Goal: Transaction & Acquisition: Purchase product/service

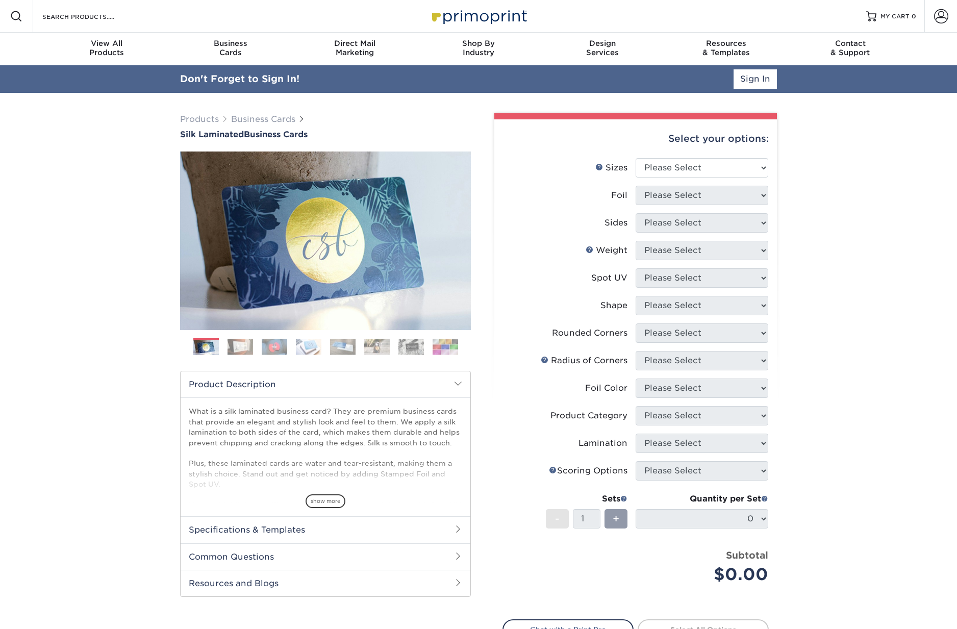
click at [667, 179] on li "Sizes Help Sizes Please Select 1.5" x 3.5" - Mini 1.75" x 3.5" - Mini 2" x 2" -…" at bounding box center [635, 172] width 265 height 28
click at [665, 167] on select "Please Select 1.5" x 3.5" - Mini 1.75" x 3.5" - Mini 2" x 2" - Square 2" x 3" -…" at bounding box center [702, 167] width 133 height 19
select select "2.00x3.50"
click at [664, 198] on select "Please Select Yes No" at bounding box center [702, 195] width 133 height 19
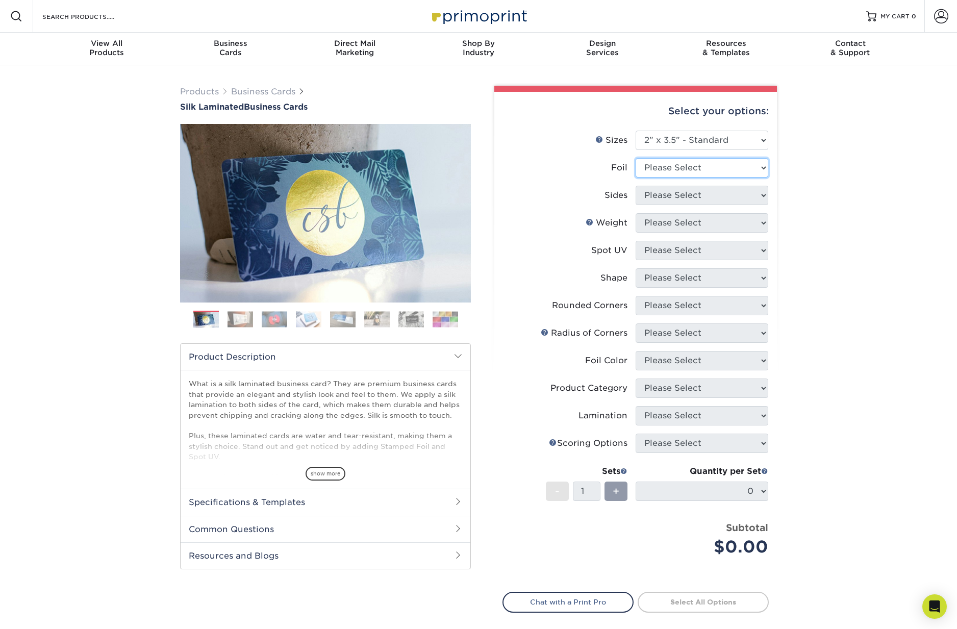
select select "0"
click at [682, 188] on select "Please Select Print Both Sides Print Front Only" at bounding box center [702, 195] width 133 height 19
select select "13abbda7-1d64-4f25-8bb2-c179b224825d"
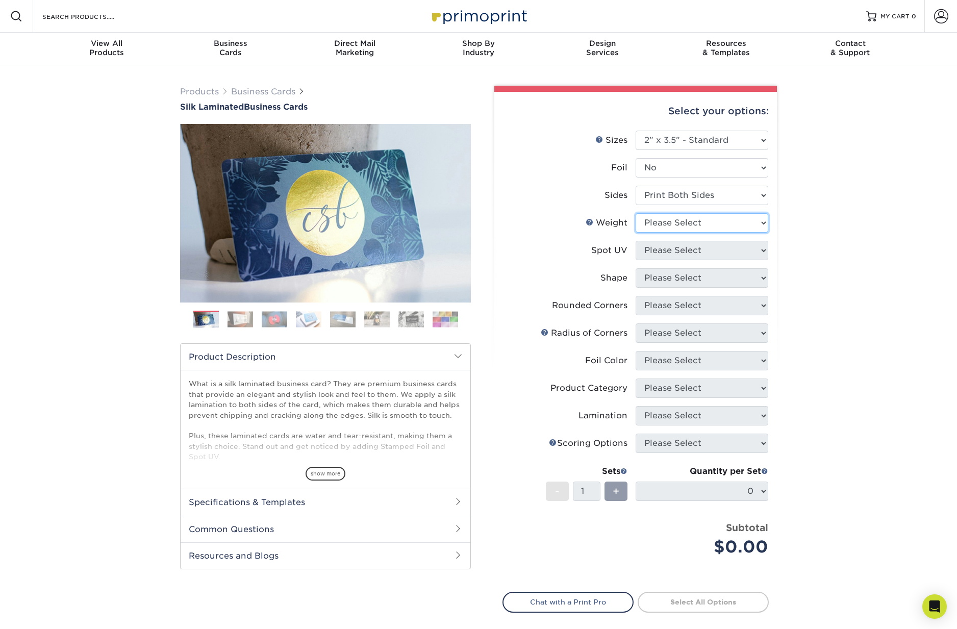
click at [676, 220] on select "Please Select 16PT" at bounding box center [702, 222] width 133 height 19
select select "16PT"
click at [673, 248] on select "Please Select No Spot UV Front and Back (Both Sides) Front Only Back Only" at bounding box center [702, 250] width 133 height 19
select select "0"
click at [671, 278] on select "Please Select Standard" at bounding box center [702, 277] width 133 height 19
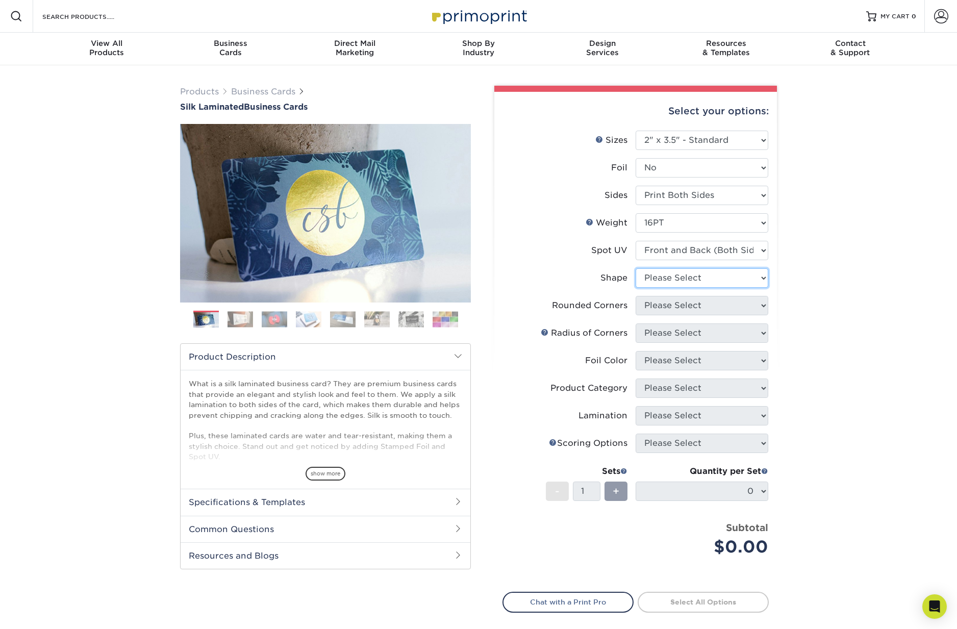
select select "standard"
click at [670, 308] on select "Please Select Yes - Round 2 Corners Yes - Round 4 Corners No" at bounding box center [702, 305] width 133 height 19
select select "0"
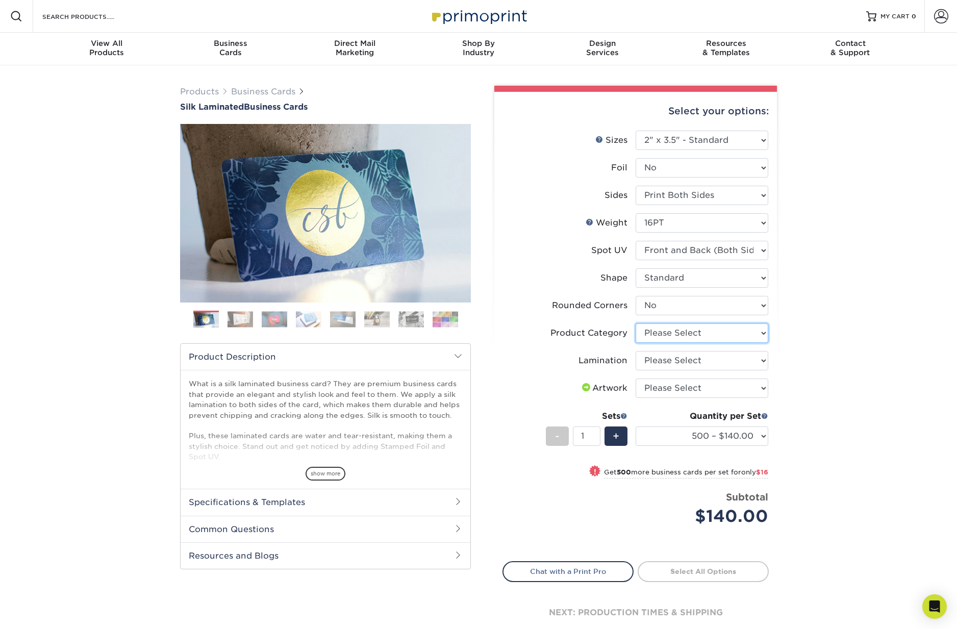
click at [674, 331] on select "Please Select Business Cards" at bounding box center [702, 332] width 133 height 19
select select "3b5148f1-0588-4f88-a218-97bcfdce65c1"
click at [667, 365] on select "Please Select Silk" at bounding box center [702, 360] width 133 height 19
select select "ccacb42f-45f7-42d3-bbd3-7c8421cf37f0"
click at [667, 387] on select "Please Select I will upload files I need a design - $100" at bounding box center [702, 387] width 133 height 19
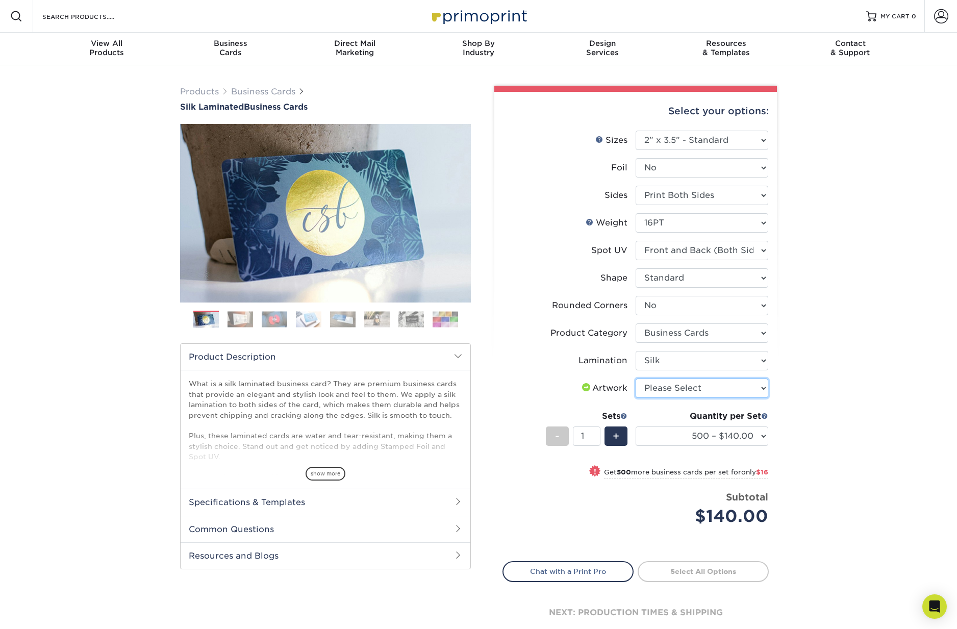
select select "upload"
click at [704, 566] on link "Proceed to Shipping" at bounding box center [703, 570] width 131 height 18
type input "Set 1"
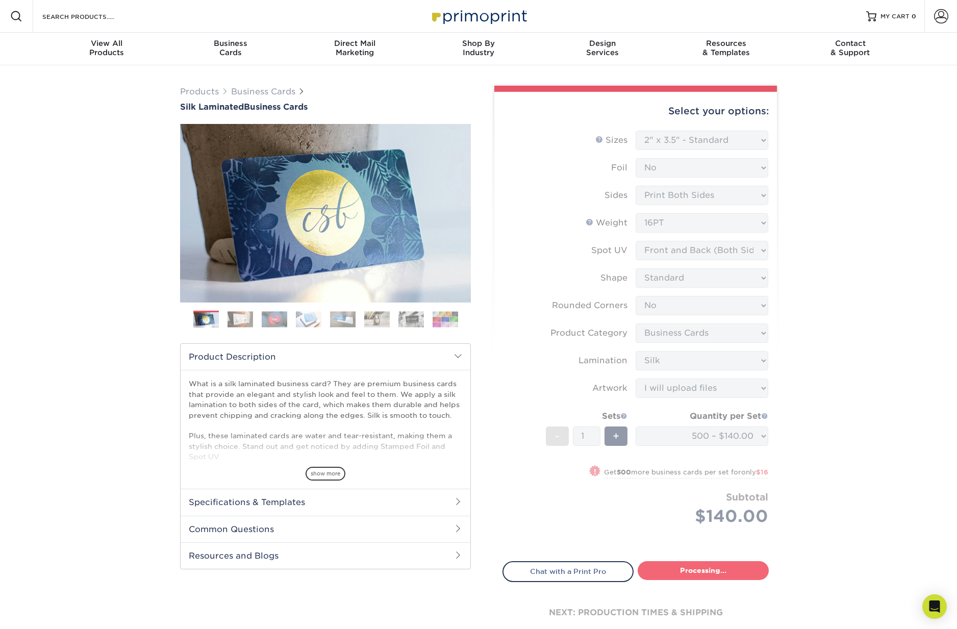
select select "a02e7c76-bdf4-4cc9-8b1d-1aa03151ab1e"
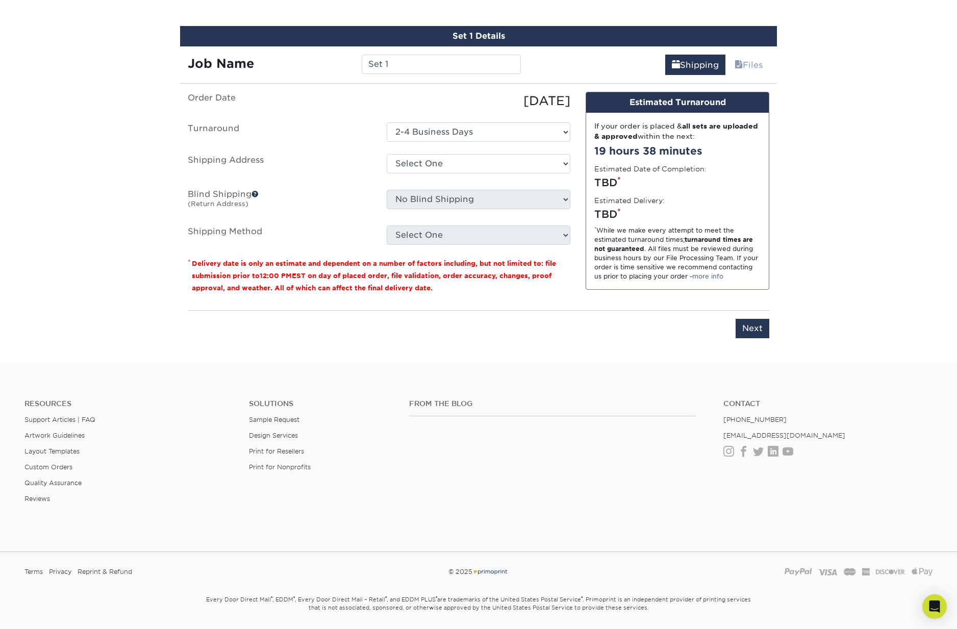
scroll to position [589, 0]
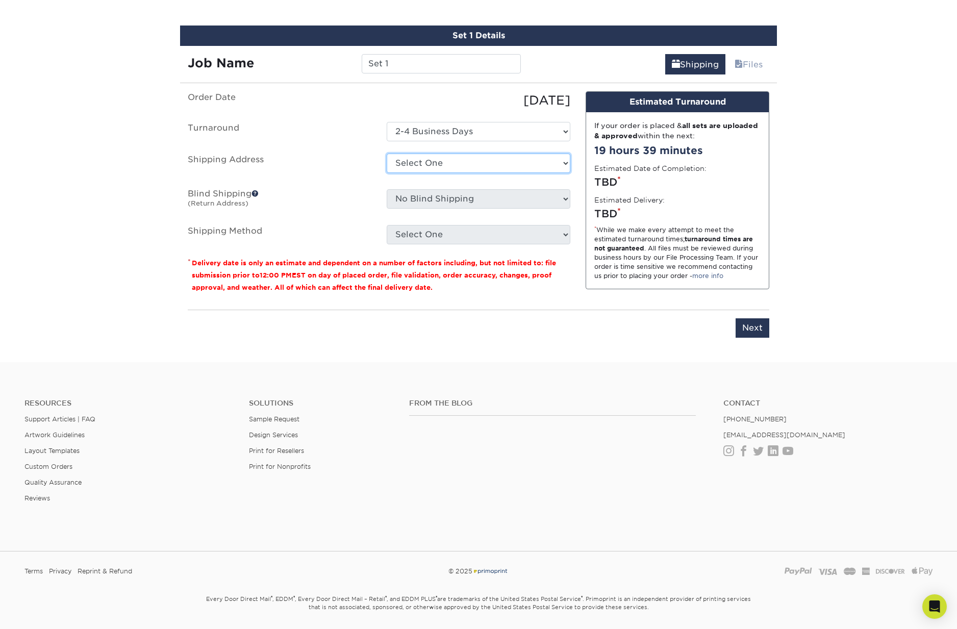
click at [419, 160] on select "Select One + Add New Address - Login" at bounding box center [479, 163] width 184 height 19
click at [423, 183] on ul "Order Date [DATE] [GEOGRAPHIC_DATA] Select One 2-4 Business Days Shipping Addre…" at bounding box center [379, 167] width 383 height 153
click at [395, 71] on input "Set 1" at bounding box center [441, 63] width 159 height 19
drag, startPoint x: 396, startPoint y: 69, endPoint x: 335, endPoint y: 49, distance: 64.0
click at [340, 51] on div "Job Name Set 1" at bounding box center [354, 60] width 348 height 29
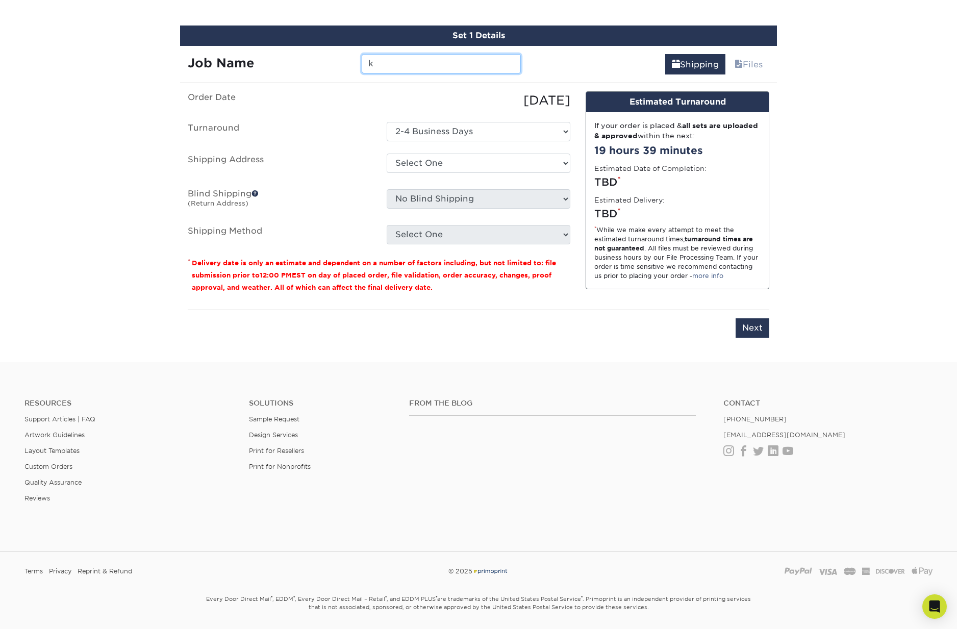
type input "k"
click at [393, 74] on div "Set 1 Details Job Name k Shipping Files You've choosen mailing services! If you…" at bounding box center [478, 188] width 597 height 324
click at [392, 99] on div "[DATE]" at bounding box center [478, 100] width 199 height 18
click at [426, 124] on select "Select One 2-4 Business Days" at bounding box center [479, 131] width 184 height 19
click at [421, 165] on select "Select One + Add New Address - Login" at bounding box center [479, 163] width 184 height 19
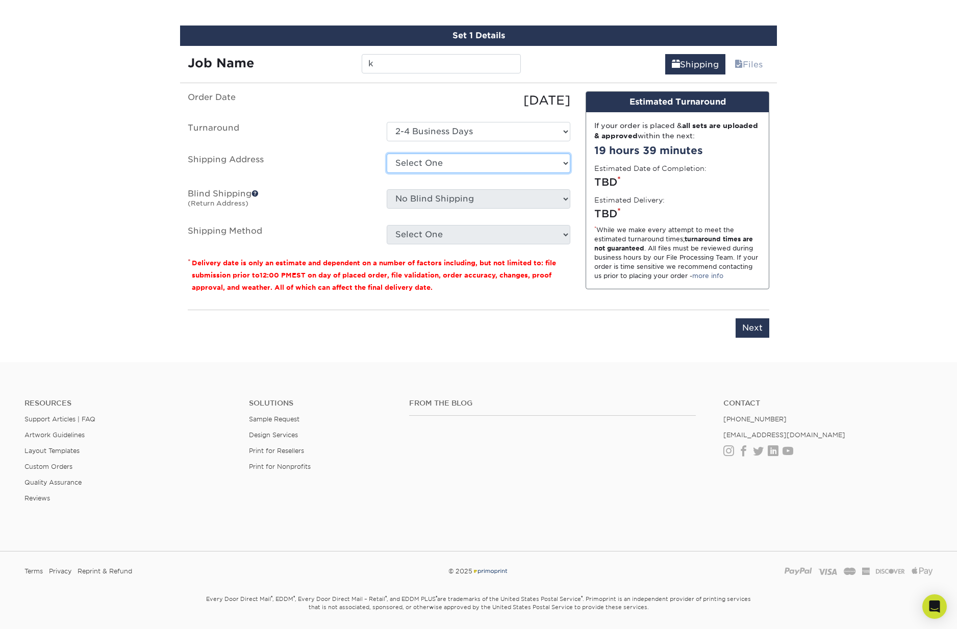
select select "newaddress"
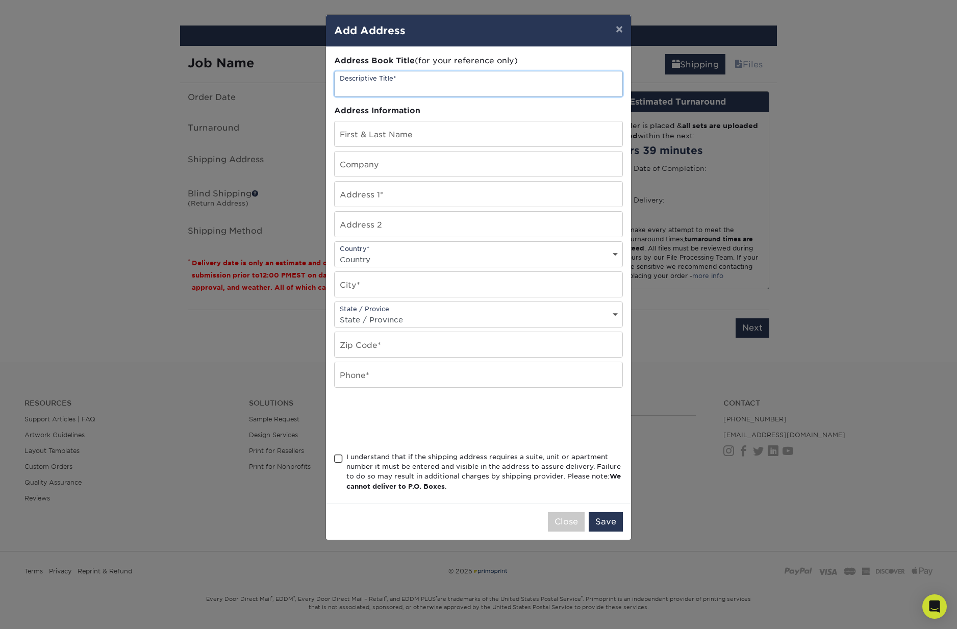
click at [432, 77] on input "text" at bounding box center [479, 83] width 288 height 25
type input "k"
click at [431, 132] on input "text" at bounding box center [479, 133] width 288 height 25
type input "ally [PERSON_NAME]"
type input "[STREET_ADDRESS]"
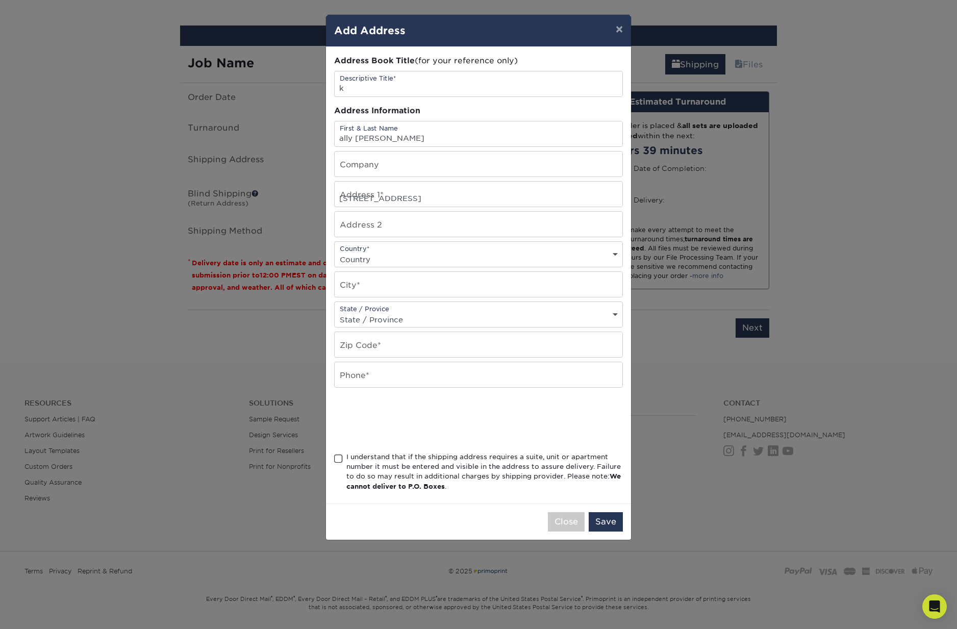
select select "US"
type input "[GEOGRAPHIC_DATA]"
select select "MI"
type input "49464"
type input "6166106709"
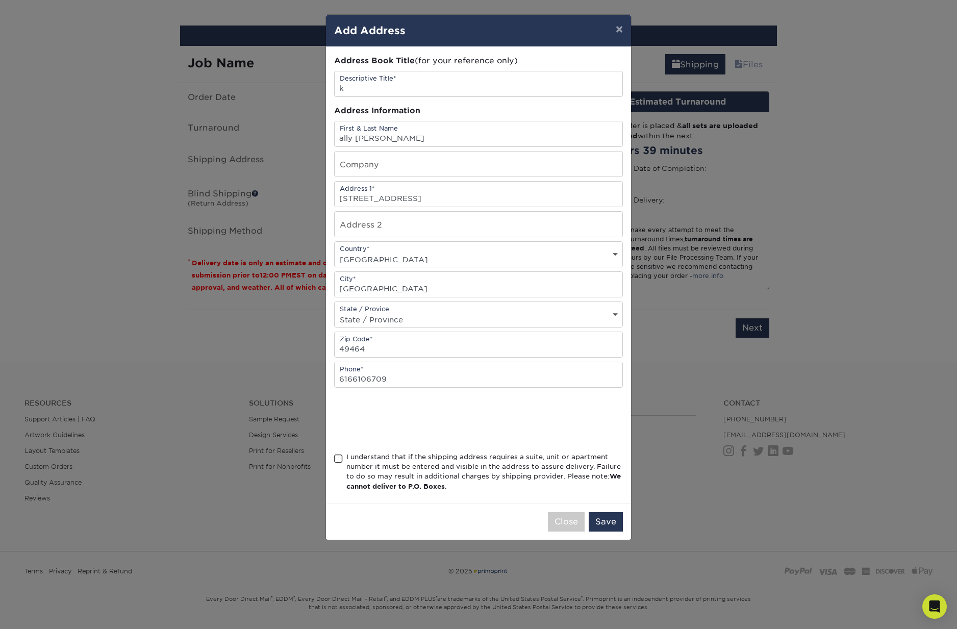
drag, startPoint x: 421, startPoint y: 476, endPoint x: 585, endPoint y: 498, distance: 164.7
click at [422, 476] on div "I understand that if the shipping address requires a suite, unit or apartment n…" at bounding box center [484, 472] width 276 height 40
click at [0, 0] on input "I understand that if the shipping address requires a suite, unit or apartment n…" at bounding box center [0, 0] width 0 height 0
click at [598, 525] on button "Save" at bounding box center [606, 521] width 34 height 19
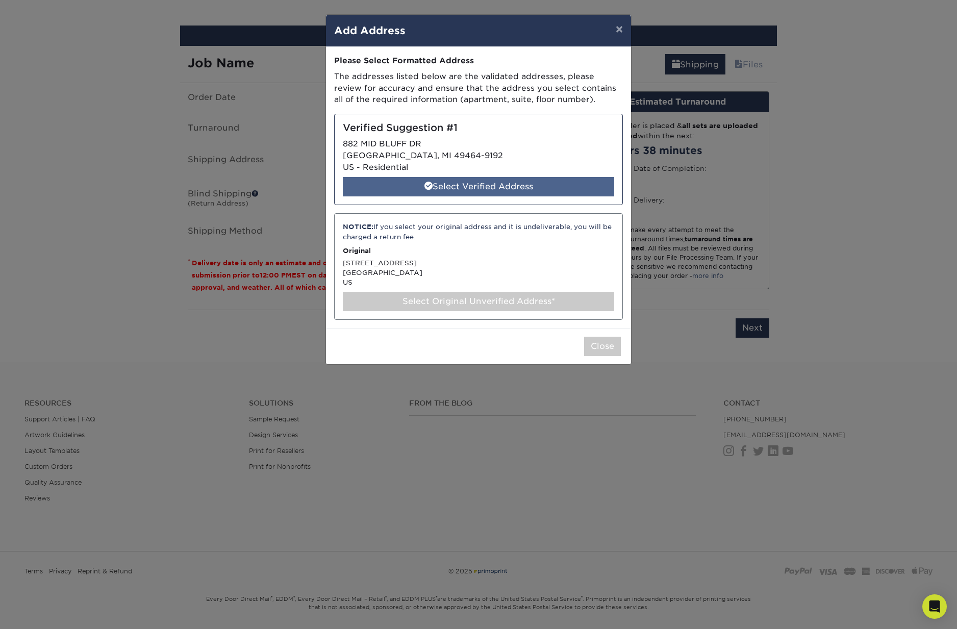
click at [450, 186] on div "Select Verified Address" at bounding box center [478, 186] width 271 height 19
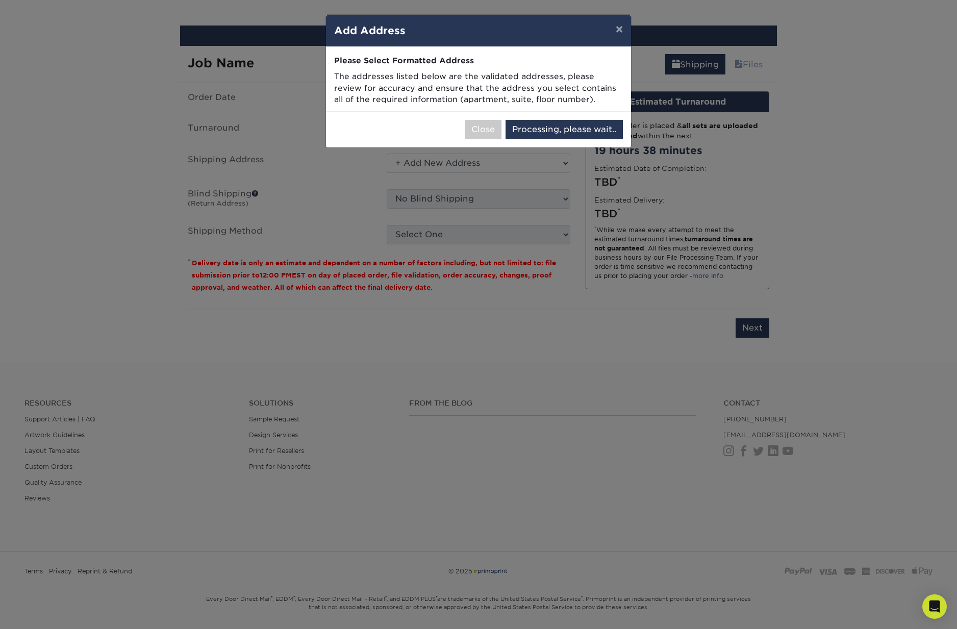
select select "285089"
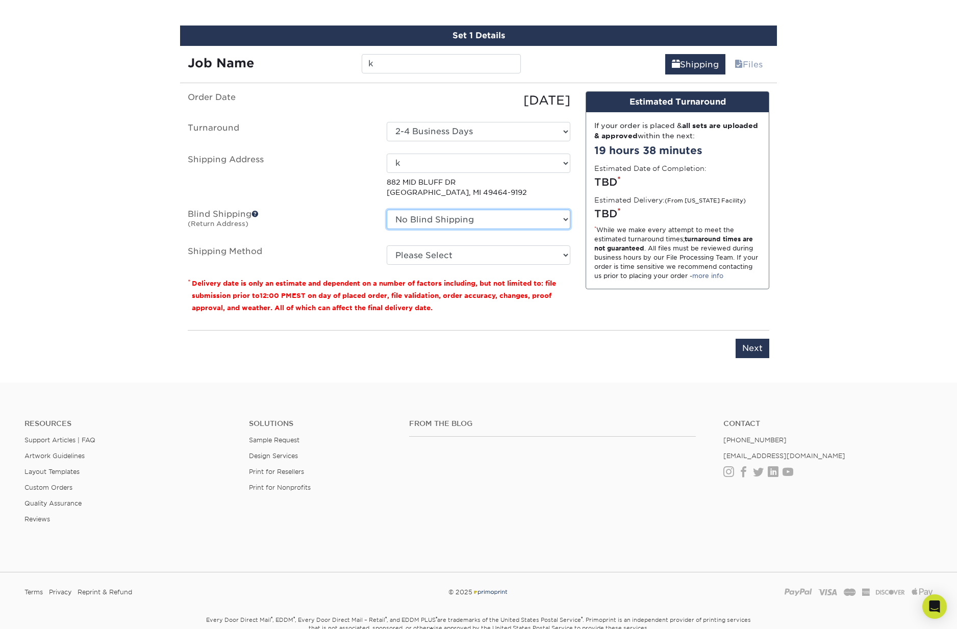
click at [413, 215] on select "No Blind Shipping + Add New Address" at bounding box center [479, 219] width 184 height 19
click at [403, 249] on select "Please Select Ground Shipping (+$8.96) 3 Day Shipping Service (+$20.07) 2 Day A…" at bounding box center [479, 254] width 184 height 19
click at [414, 254] on select "Please Select Ground Shipping (+$8.96) 3 Day Shipping Service (+$20.07) 2 Day A…" at bounding box center [479, 254] width 184 height 19
select select "03"
click at [736, 346] on input "Next" at bounding box center [753, 348] width 34 height 19
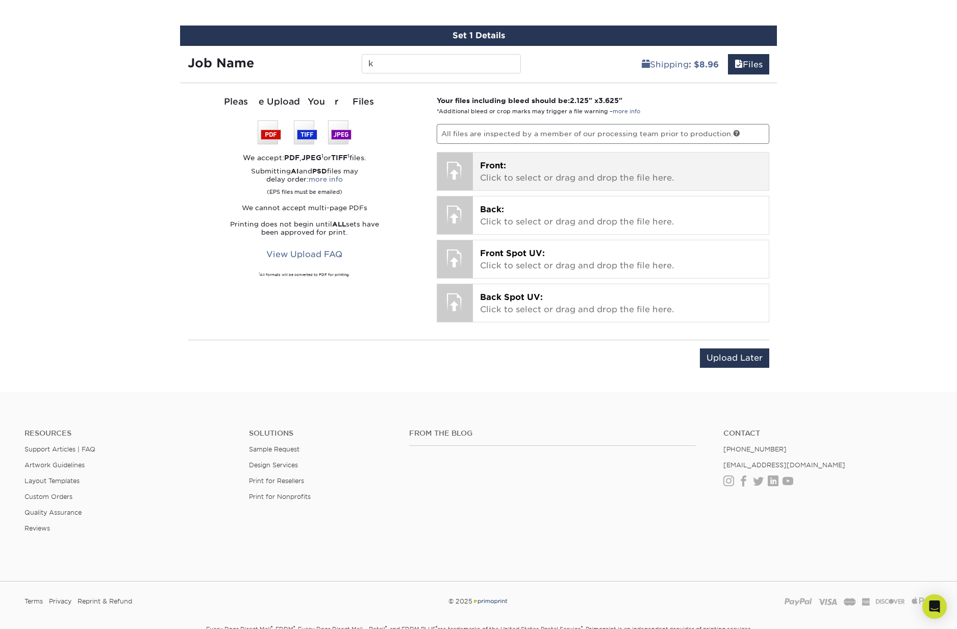
click at [531, 168] on p "Front: Click to select or drag and drop the file here." at bounding box center [621, 172] width 282 height 24
